Goal: Complete application form: Complete application form

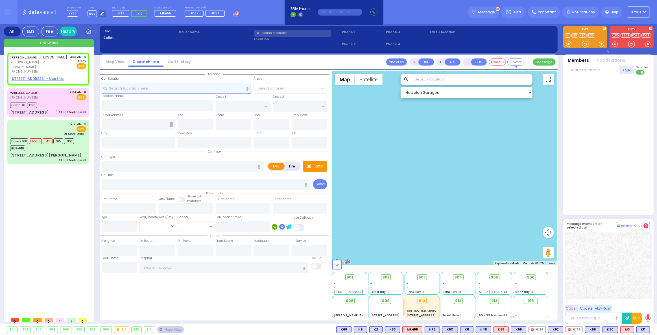
select select
radio input "true"
type input "[PERSON_NAME]"
type input "LAUFER"
select select
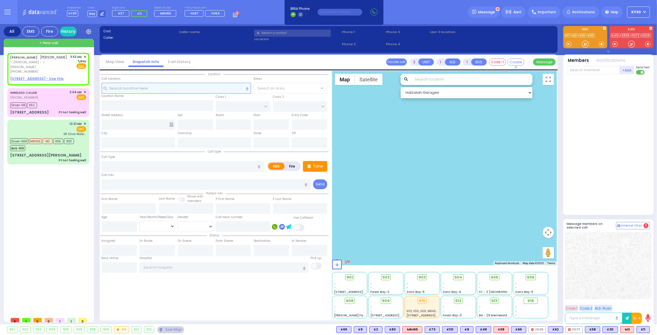
type input "03:53"
select select "Hatzalah Garages"
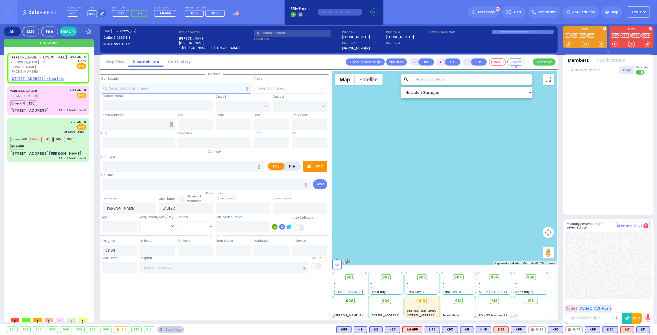
select select
radio input "true"
select select
select select "Hatzalah Garages"
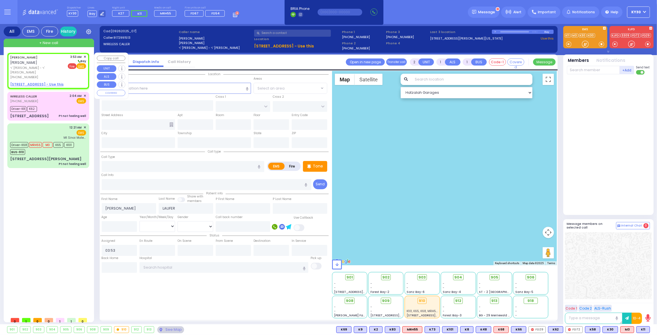
click at [73, 65] on span "Fire" at bounding box center [72, 66] width 9 height 6
select select
radio input "false"
radio input "true"
select select
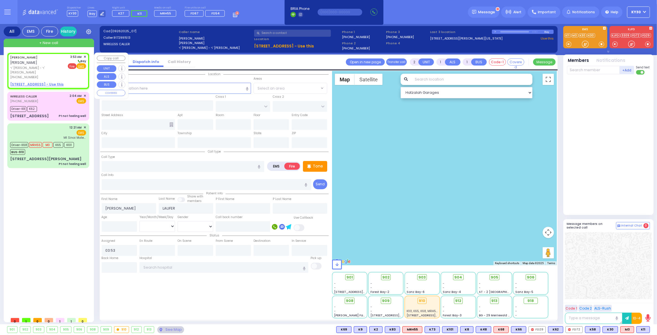
select select "Hatzalah Garages"
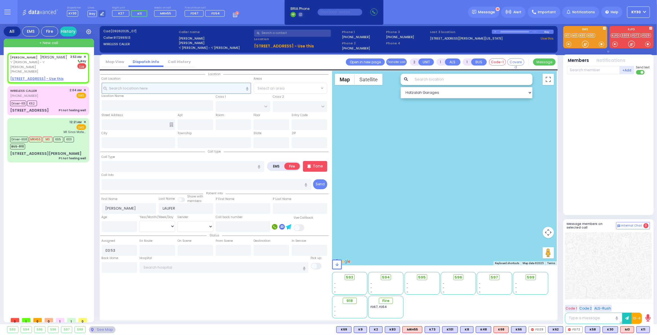
click at [142, 91] on input "text" at bounding box center [177, 88] width 150 height 11
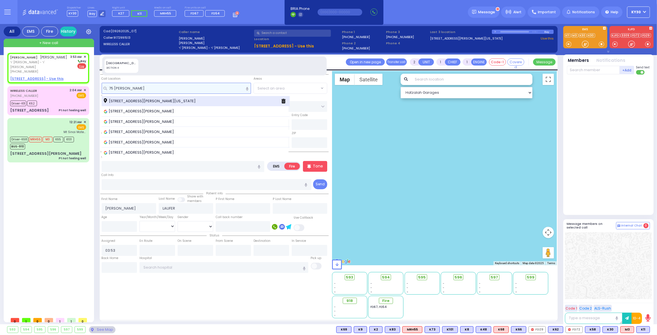
type input "75 [PERSON_NAME]"
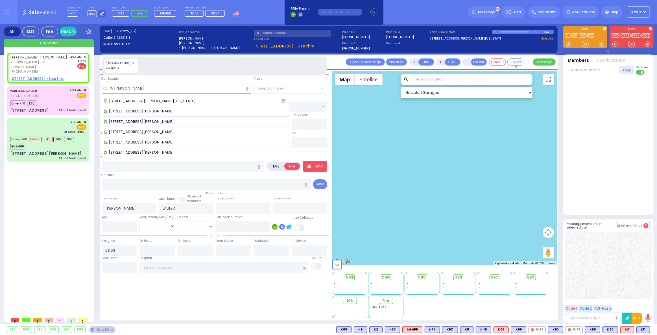
click at [144, 99] on span "[STREET_ADDRESS][PERSON_NAME][US_STATE]" at bounding box center [151, 101] width 94 height 6
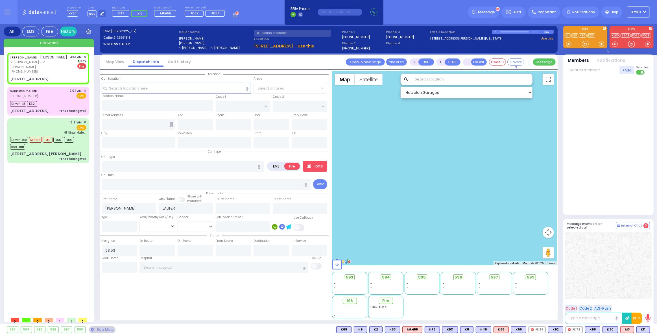
select select
radio input "true"
select select
select select "Hatzalah Garages"
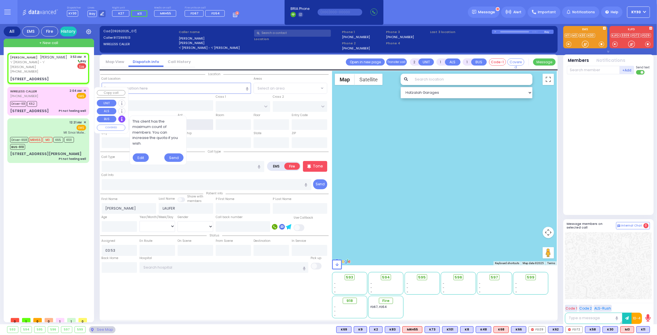
type input "DINEV RD"
type input "[PERSON_NAME] DR"
type input "[STREET_ADDRESS]"
type input "[PERSON_NAME]"
type input "[US_STATE]"
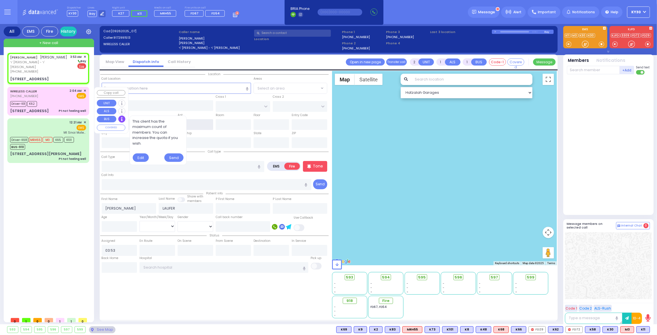
type input "10950"
select select "BEIRECH [PERSON_NAME]"
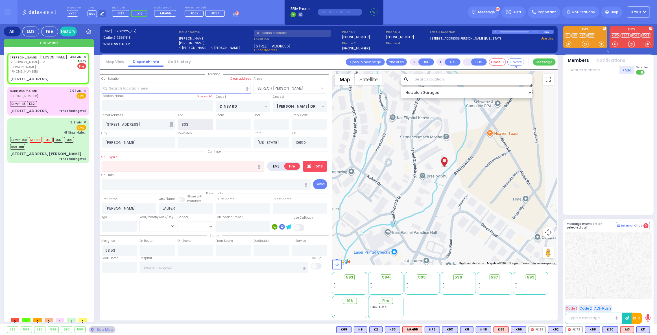
type input "303"
click at [173, 168] on input "text" at bounding box center [183, 166] width 163 height 11
select select
radio input "true"
select select
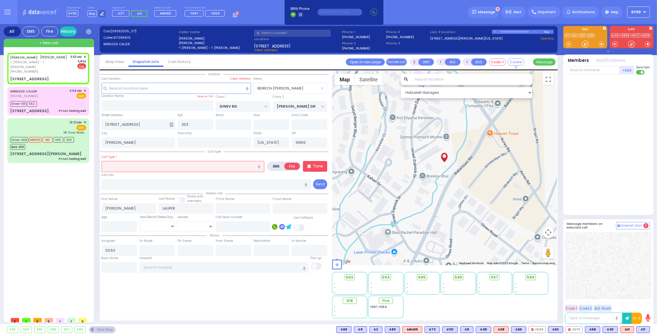
select select "Hatzalah Garages"
select select "BEIRECH [PERSON_NAME]"
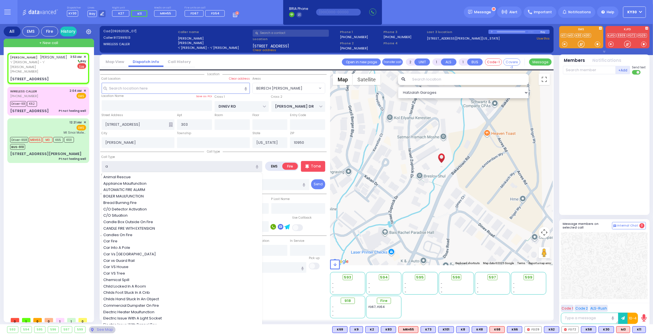
type input "al"
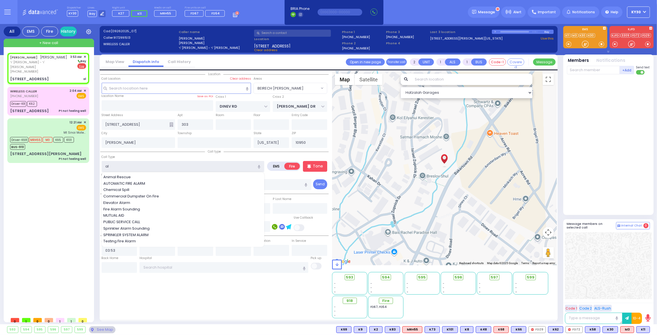
select select
radio input "true"
select select
select select "Hatzalah Garages"
select select "BEIRECH [PERSON_NAME]"
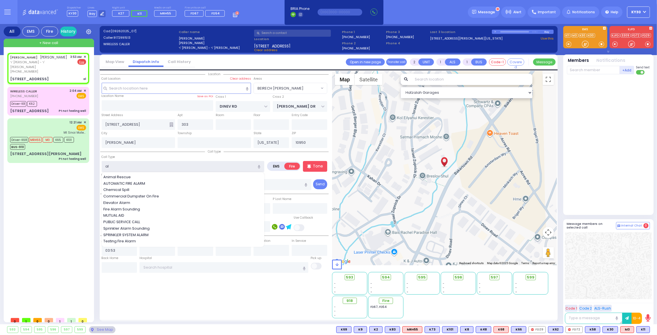
select select
radio input "true"
select select
select select "Hatzalah Garages"
select select "BEIRECH [PERSON_NAME]"
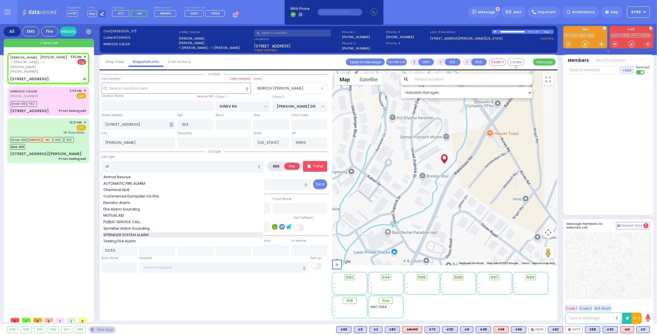
click at [142, 235] on span "SPRINKLER SYSTEM ALARM" at bounding box center [126, 235] width 47 height 6
type input "SPRINKLER SYSTEM ALARM"
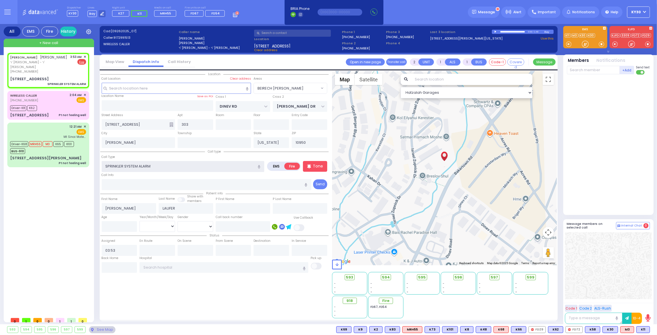
select select
radio input "true"
select select
select select "Hatzalah Garages"
select select "BEIRECH [PERSON_NAME]"
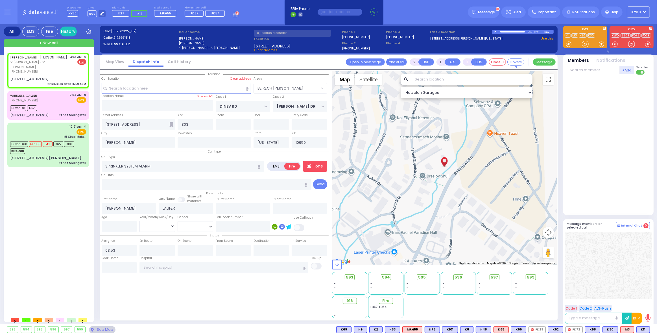
select select
radio input "true"
select select
select select "BEIRECH [PERSON_NAME]"
select select "Hatzalah Garages"
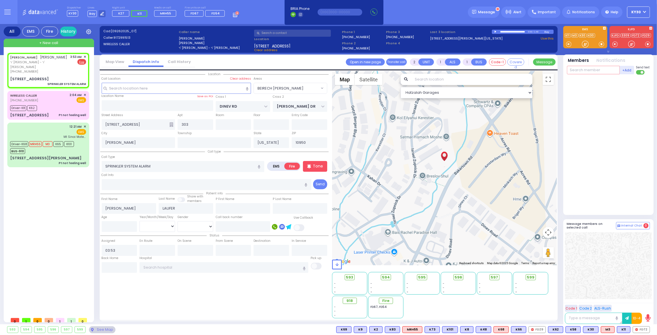
click at [594, 70] on input "text" at bounding box center [593, 70] width 53 height 8
select select
radio input "true"
select select
select select "Hatzalah Garages"
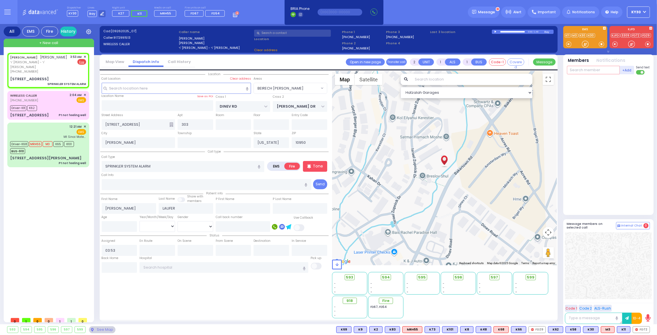
select select "BEIRECH [PERSON_NAME]"
type input "72"
click at [614, 83] on div "[PERSON_NAME]" at bounding box center [619, 82] width 32 height 6
select select
radio input "true"
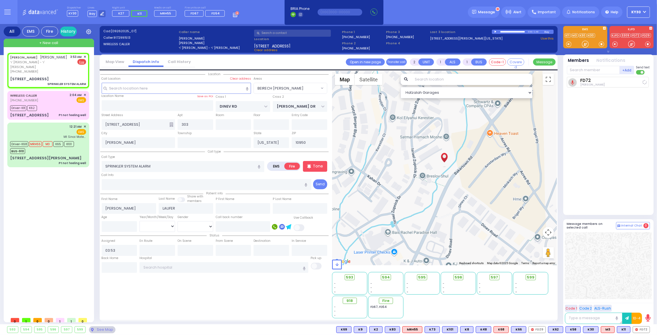
select select
type input "03:57"
select select "Hatzalah Garages"
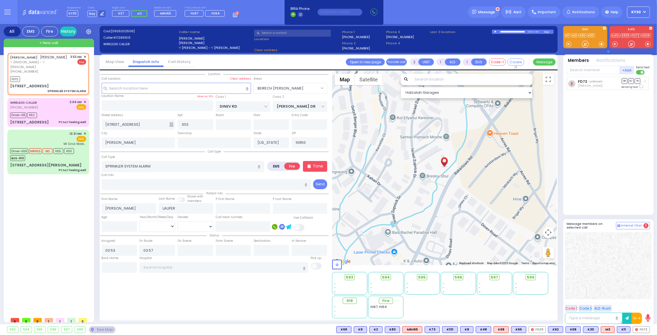
select select "BEIRECH [PERSON_NAME]"
